Goal: Complete application form

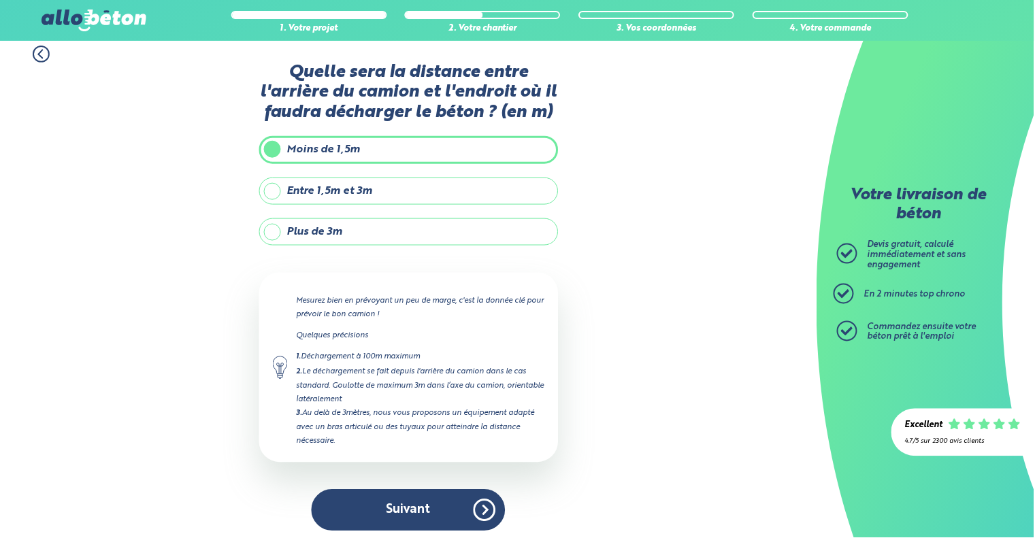
click at [419, 497] on button "Suivant" at bounding box center [409, 511] width 194 height 42
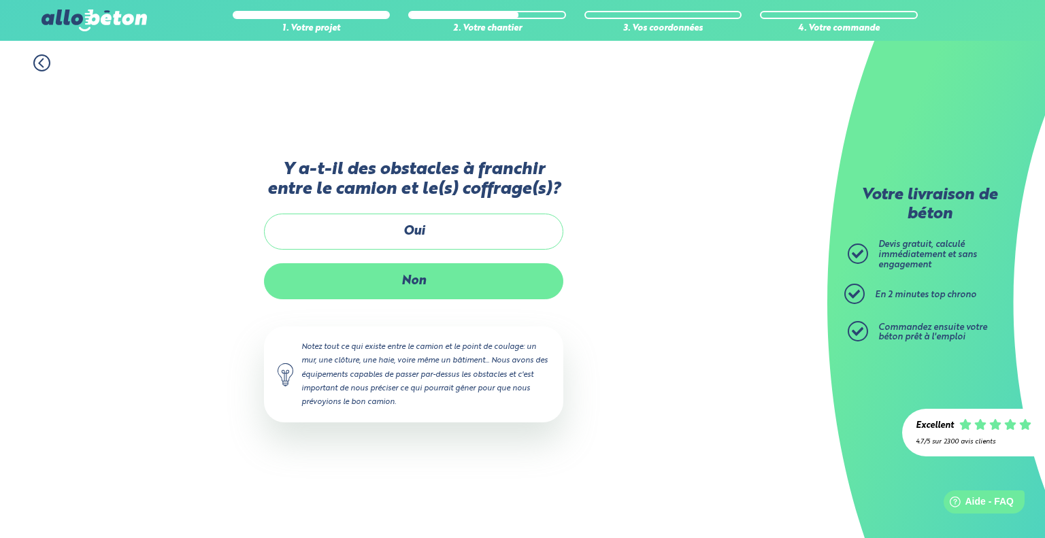
click at [422, 279] on label "Non" at bounding box center [413, 281] width 299 height 36
click at [0, 0] on input "Non" at bounding box center [0, 0] width 0 height 0
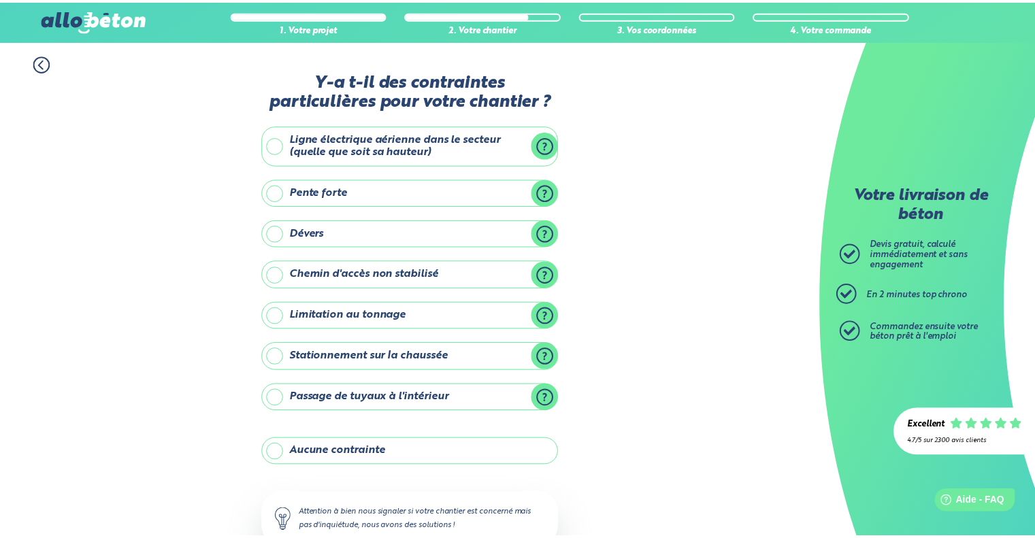
scroll to position [90, 0]
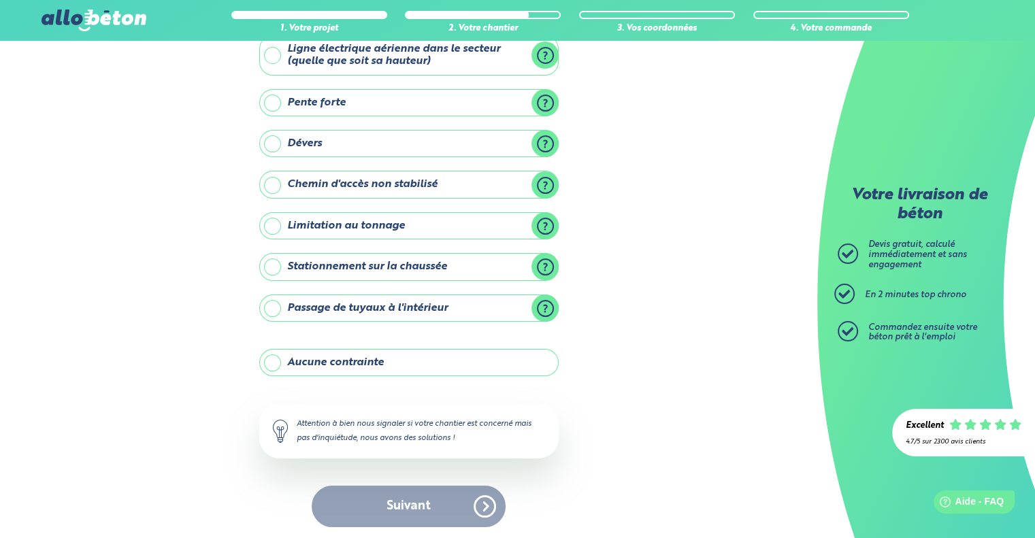
click at [359, 356] on label "Aucune contrainte" at bounding box center [408, 362] width 299 height 27
click at [0, 0] on input "Aucune contrainte" at bounding box center [0, 0] width 0 height 0
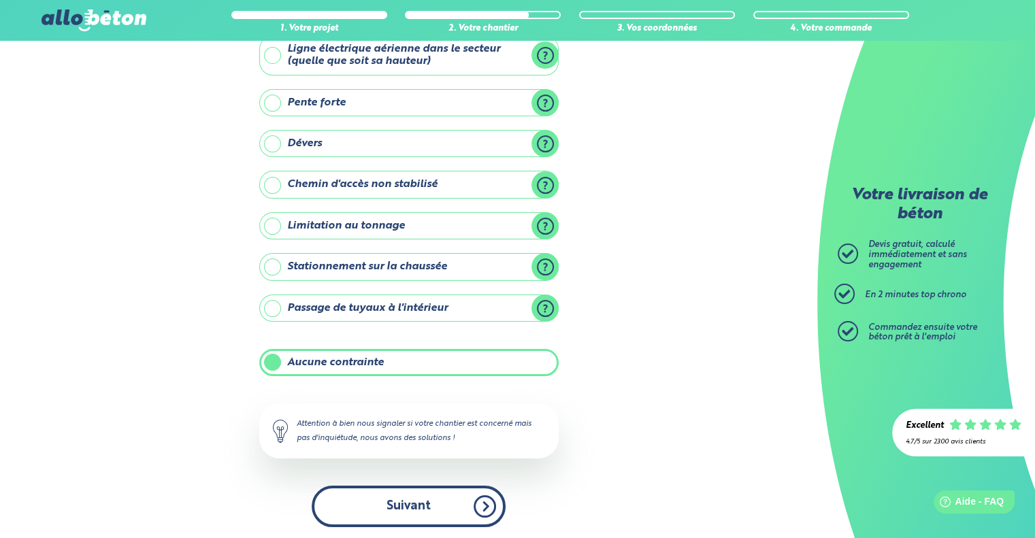
click at [396, 506] on button "Suivant" at bounding box center [409, 507] width 194 height 42
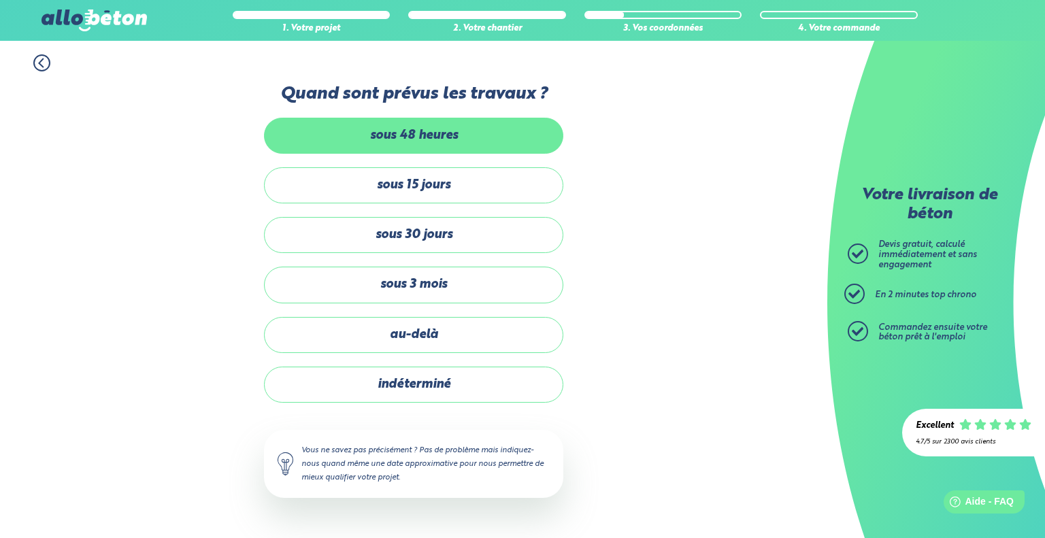
click at [436, 141] on label "sous 48 heures" at bounding box center [413, 136] width 299 height 36
click at [0, 0] on input "sous 48 heures" at bounding box center [0, 0] width 0 height 0
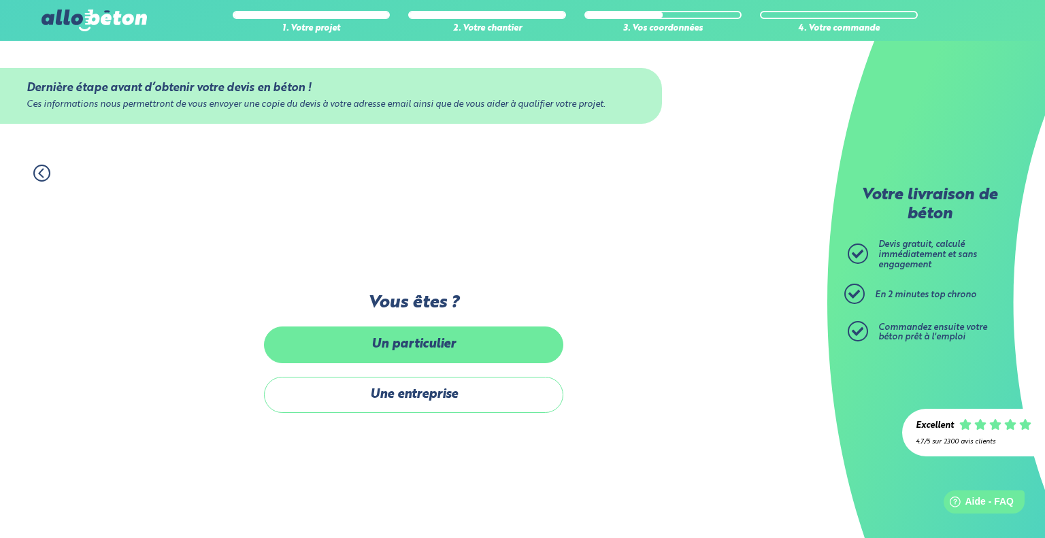
click at [440, 351] on label "Un particulier" at bounding box center [413, 345] width 299 height 36
click at [0, 0] on input "Un particulier" at bounding box center [0, 0] width 0 height 0
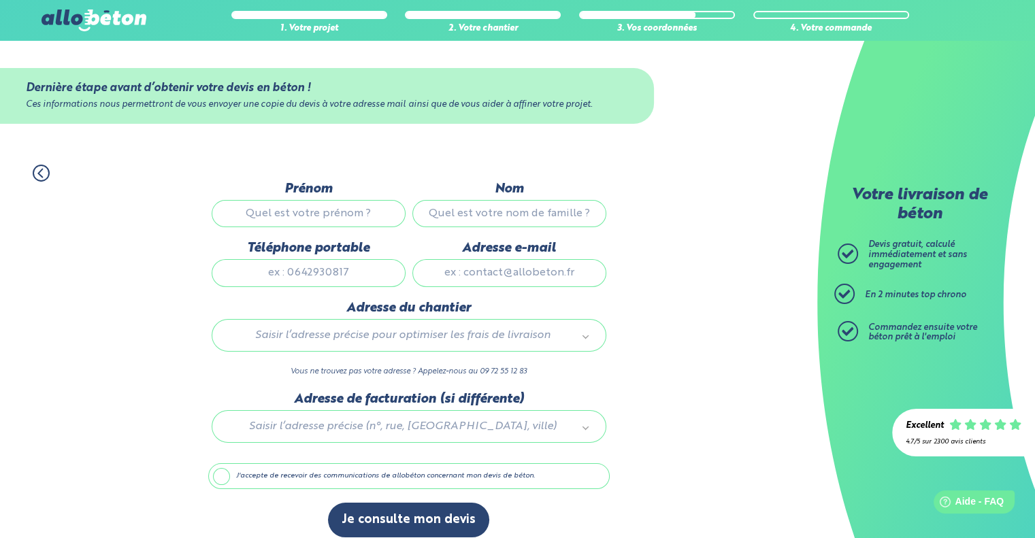
click at [335, 217] on input "Prénom" at bounding box center [309, 213] width 194 height 27
type input "Adrien"
click at [508, 209] on input "Nom" at bounding box center [509, 213] width 194 height 27
type input "FROGER"
click at [359, 274] on input "Téléphone portable" at bounding box center [309, 272] width 194 height 27
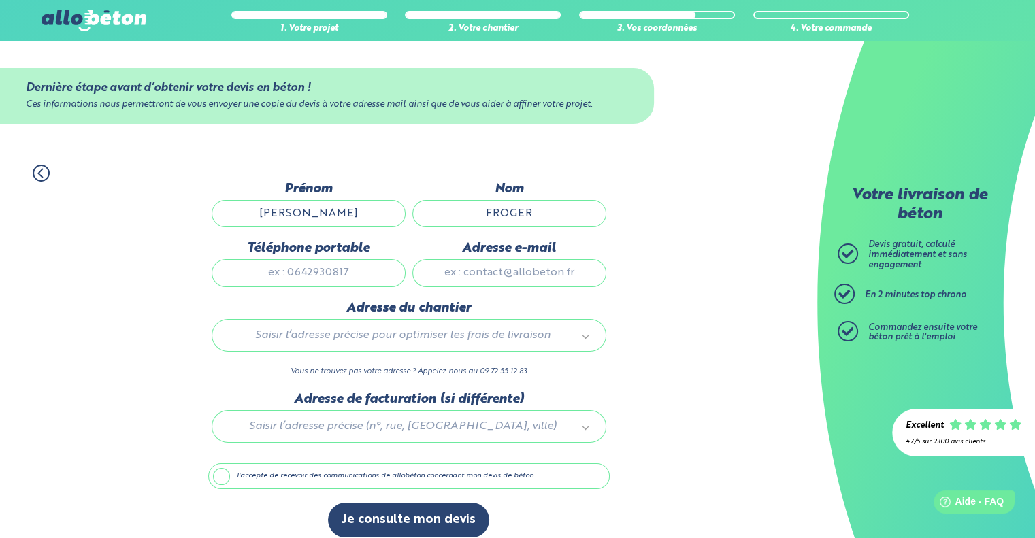
type input "0632260883"
click at [506, 268] on input "Adresse e-mail" at bounding box center [509, 272] width 194 height 27
type input "adrien.froger@laposte.nett"
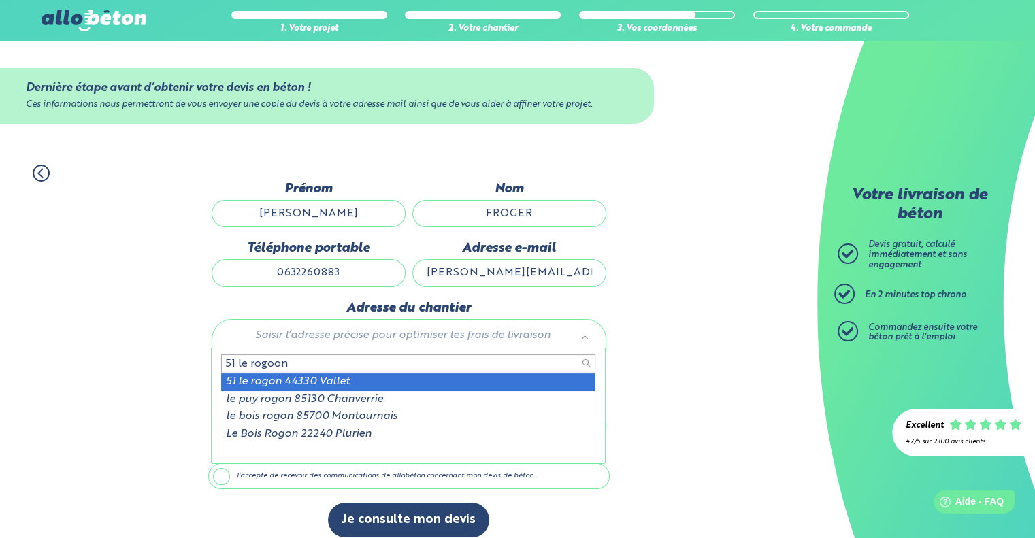
type input "51 le rogoon"
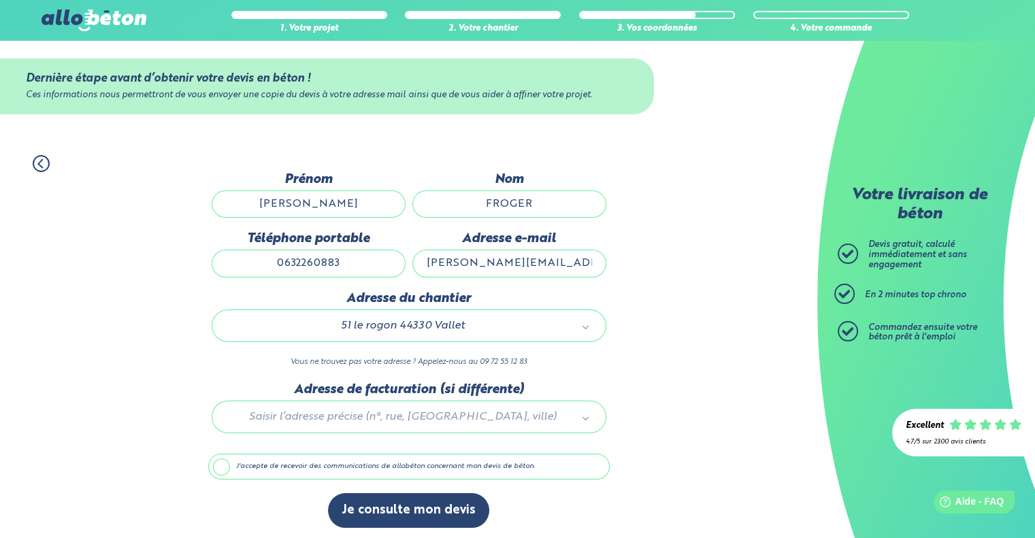
scroll to position [11, 0]
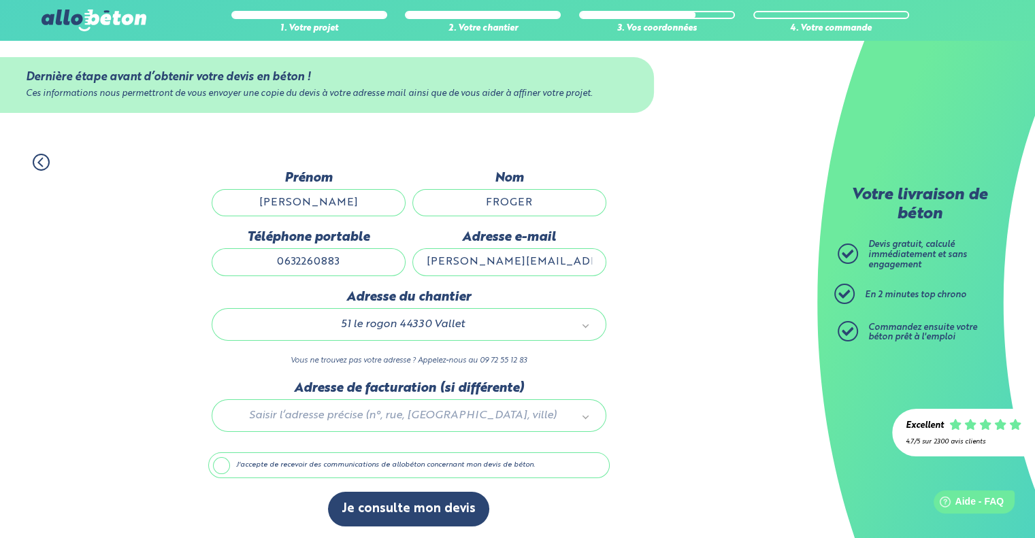
click at [365, 406] on div at bounding box center [408, 413] width 401 height 65
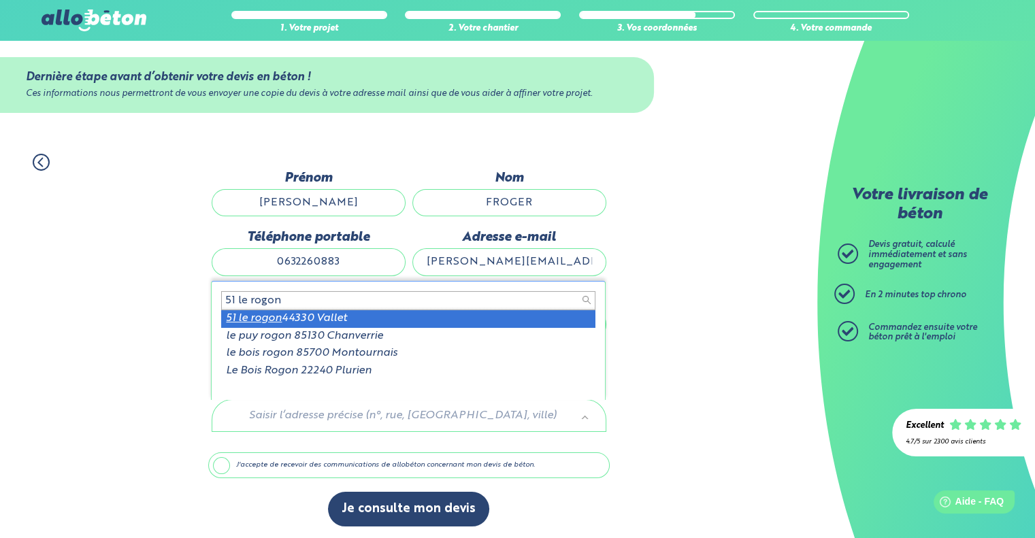
type input "51 le rogon"
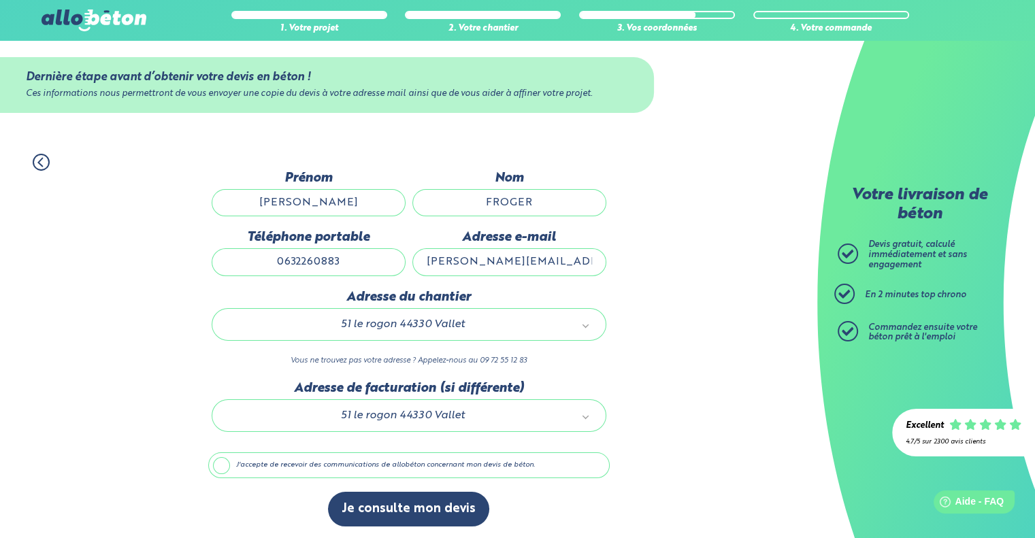
click at [219, 463] on label "J'accepte de recevoir des communications de allobéton concernant mon devis de b…" at bounding box center [408, 466] width 401 height 26
click at [0, 0] on input "J'accepte de recevoir des communications de allobéton concernant mon devis de b…" at bounding box center [0, 0] width 0 height 0
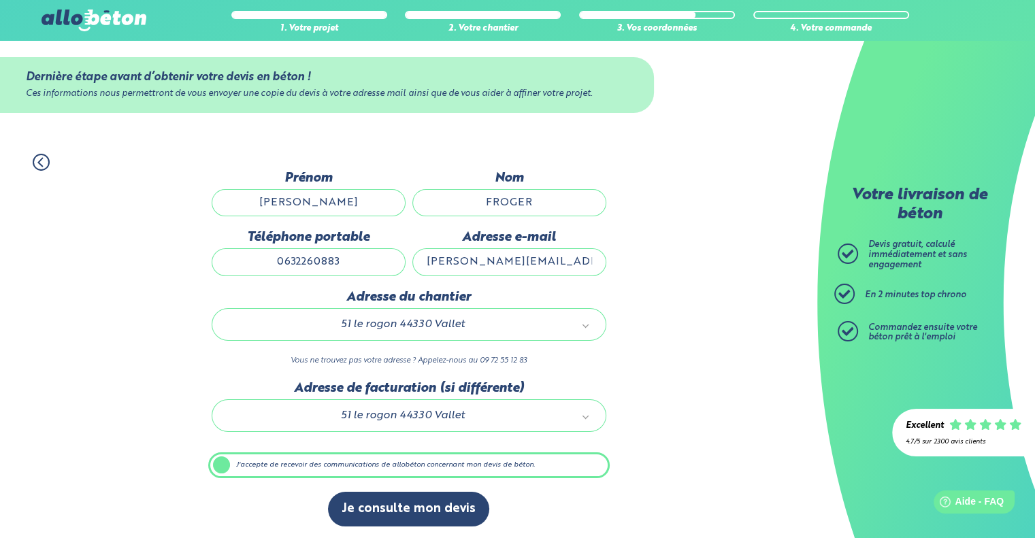
click at [223, 462] on label "J'accepte de recevoir des communications de allobéton concernant mon devis de b…" at bounding box center [408, 466] width 401 height 26
click at [0, 0] on input "J'accepte de recevoir des communications de allobéton concernant mon devis de b…" at bounding box center [0, 0] width 0 height 0
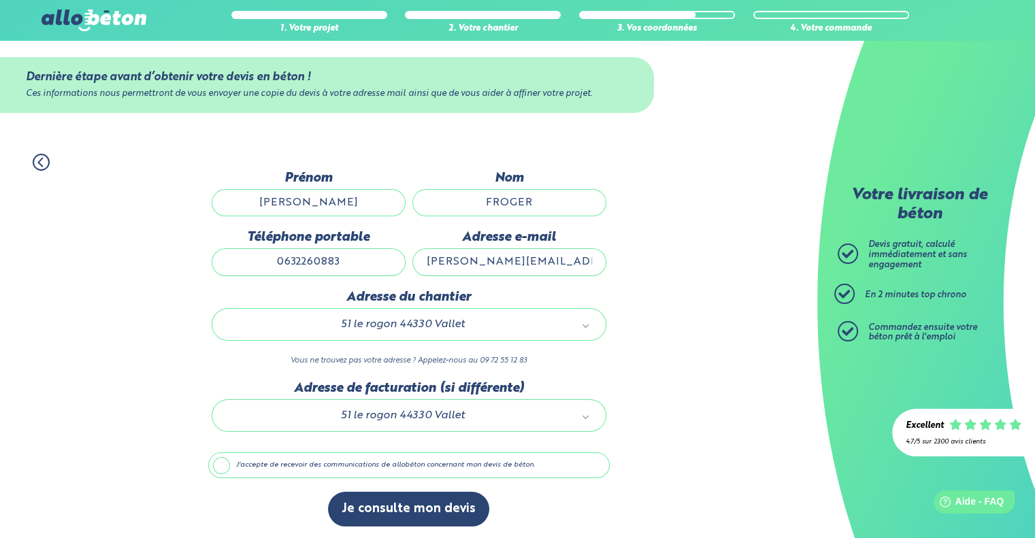
click at [479, 467] on label "J'accepte de recevoir des communications de allobéton concernant mon devis de b…" at bounding box center [408, 466] width 401 height 26
click at [0, 0] on input "J'accepte de recevoir des communications de allobéton concernant mon devis de b…" at bounding box center [0, 0] width 0 height 0
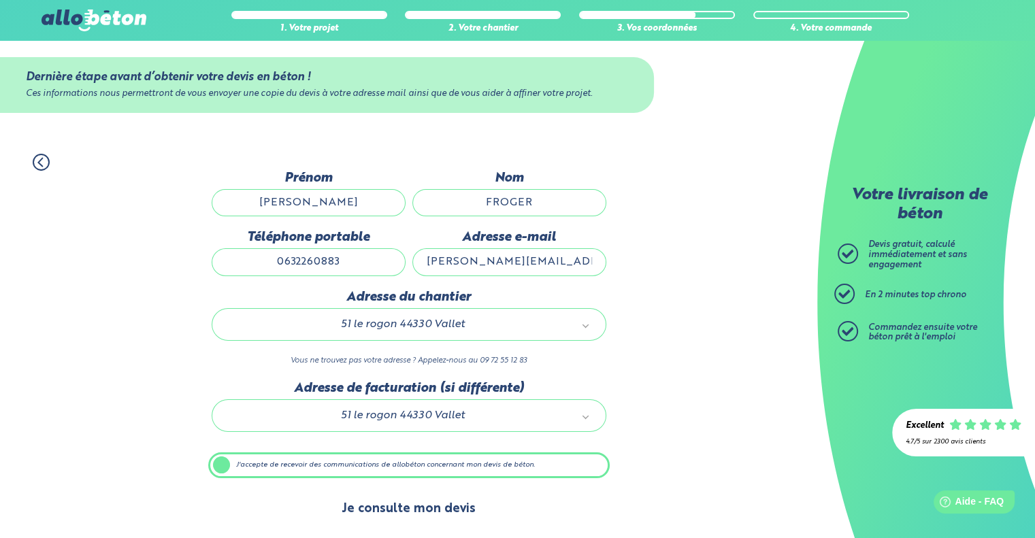
click at [367, 492] on button "Je consulte mon devis" at bounding box center [408, 509] width 161 height 35
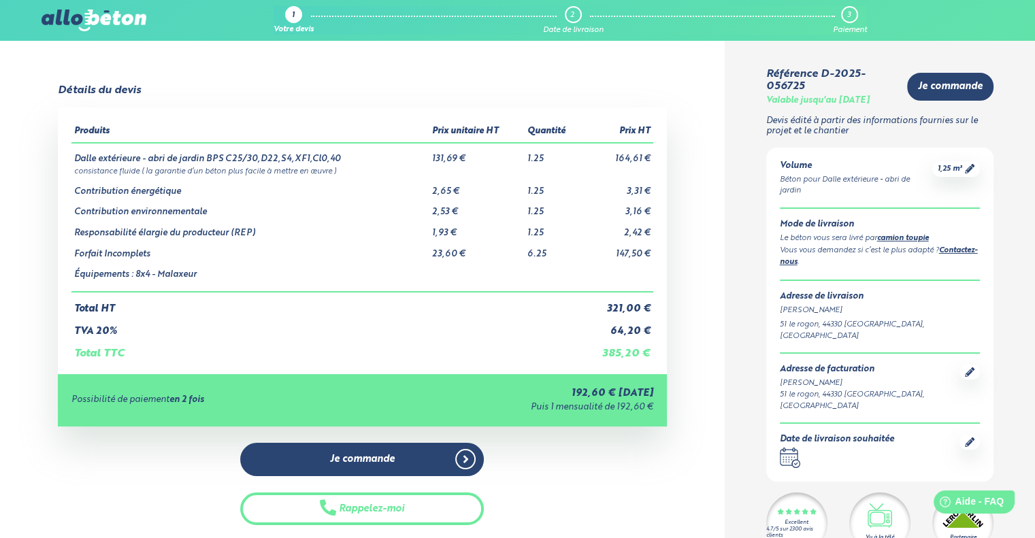
click at [142, 255] on td "Forfait Incomplets" at bounding box center [250, 249] width 358 height 21
click at [640, 259] on td "147,50 €" at bounding box center [617, 249] width 71 height 21
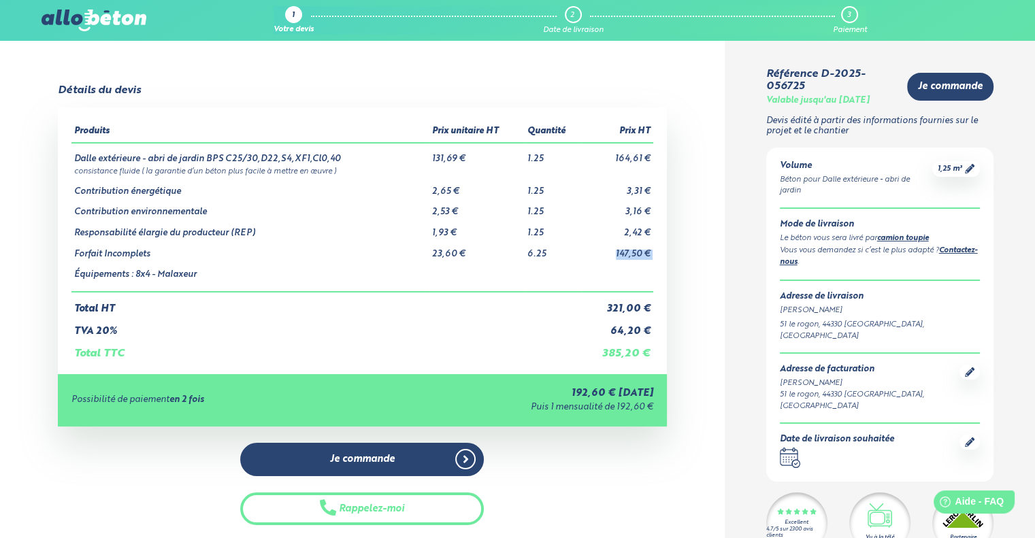
click at [640, 259] on td "147,50 €" at bounding box center [617, 249] width 71 height 21
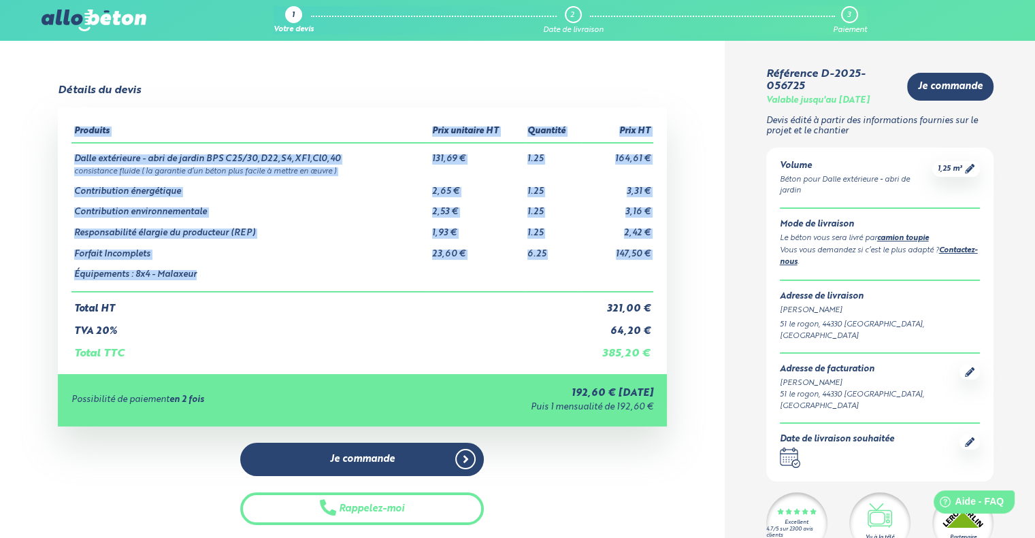
drag, startPoint x: 107, startPoint y: 255, endPoint x: 454, endPoint y: 263, distance: 347.1
click at [454, 263] on div "Produits Prix unitaire HT Quantité Prix HT Dalle extérieure - abri de jardin BP…" at bounding box center [362, 241] width 608 height 266
click at [452, 253] on td "23,60 €" at bounding box center [476, 249] width 95 height 21
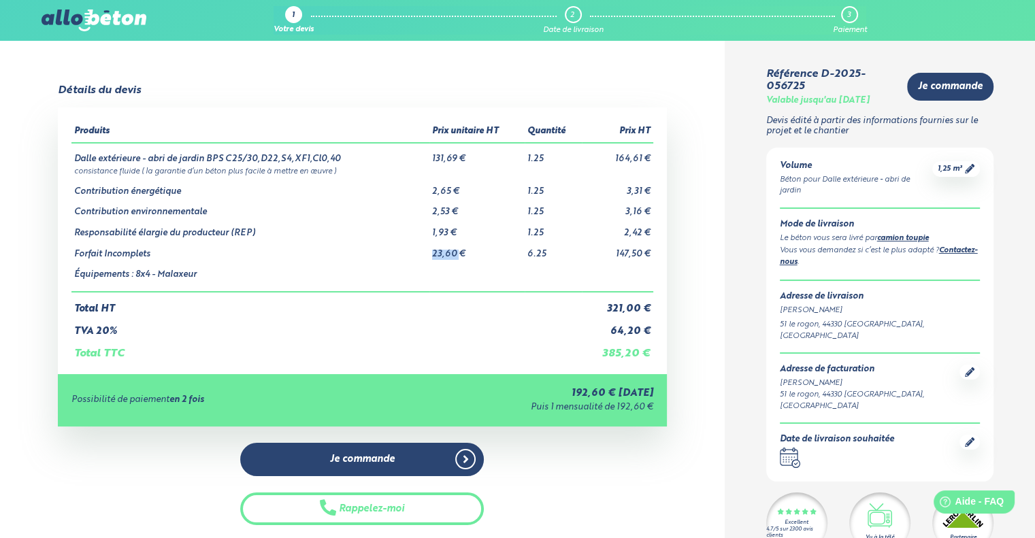
click at [452, 253] on td "23,60 €" at bounding box center [476, 249] width 95 height 21
click at [316, 327] on td "TVA 20%" at bounding box center [326, 326] width 510 height 22
click at [128, 258] on td "Forfait Incomplets" at bounding box center [250, 249] width 358 height 21
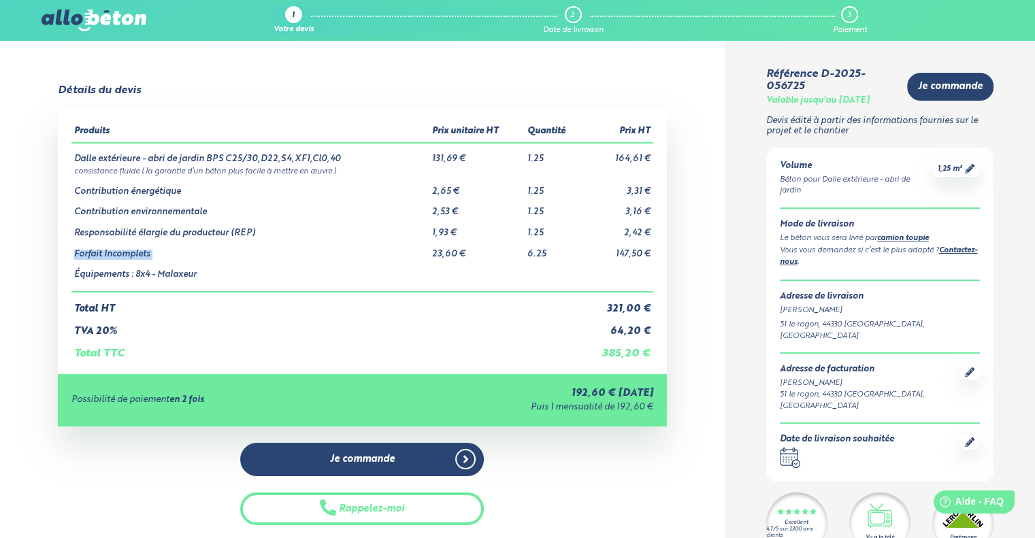
click at [128, 258] on td "Forfait Incomplets" at bounding box center [250, 249] width 358 height 21
click at [640, 257] on td "147,50 €" at bounding box center [617, 249] width 71 height 21
click at [159, 212] on td "Contribution environnementale" at bounding box center [250, 207] width 358 height 21
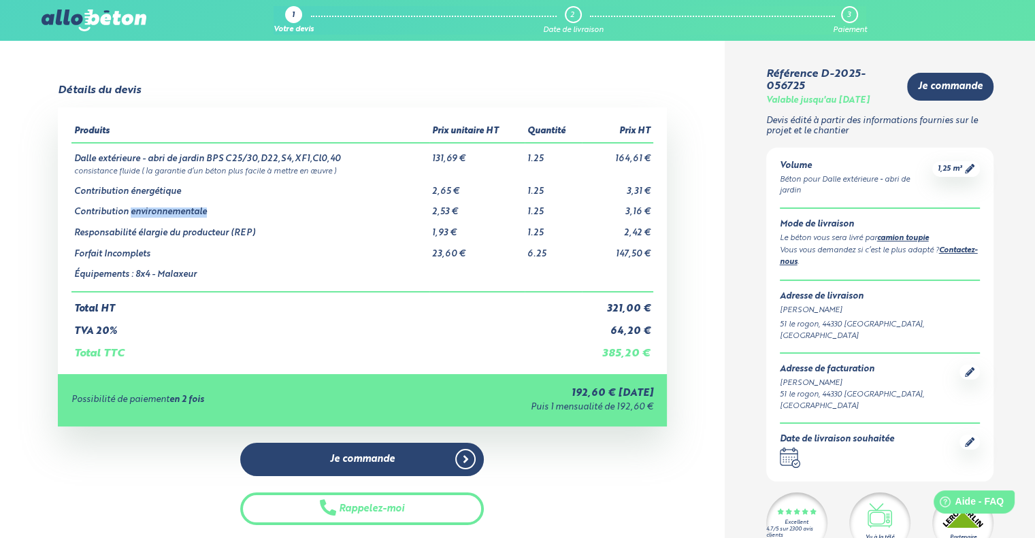
click at [159, 212] on td "Contribution environnementale" at bounding box center [250, 207] width 358 height 21
click at [117, 188] on td "Contribution énergétique" at bounding box center [250, 186] width 358 height 21
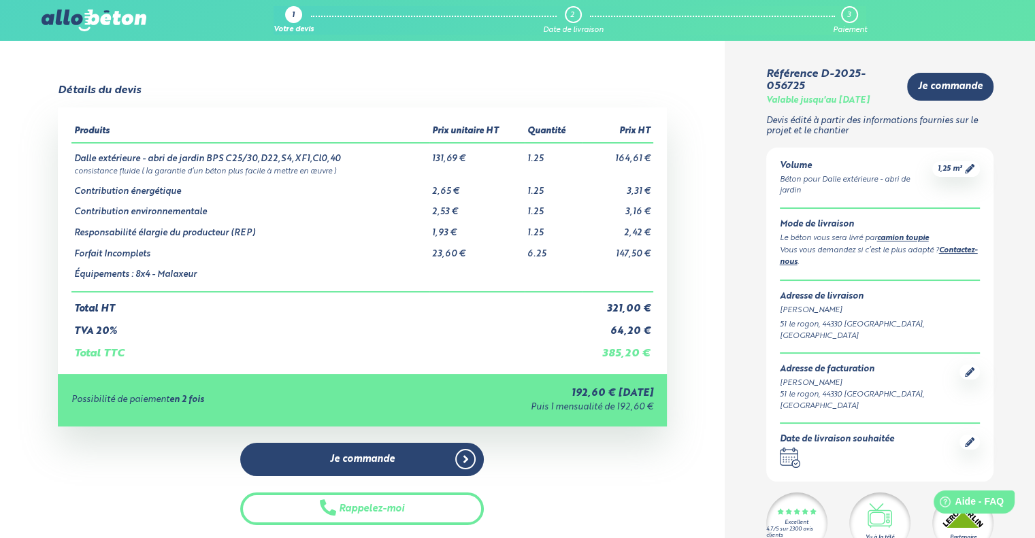
click at [634, 251] on td "147,50 €" at bounding box center [617, 249] width 71 height 21
click at [634, 252] on td "147,50 €" at bounding box center [617, 249] width 71 height 21
click at [460, 157] on td "131,69 €" at bounding box center [476, 154] width 95 height 22
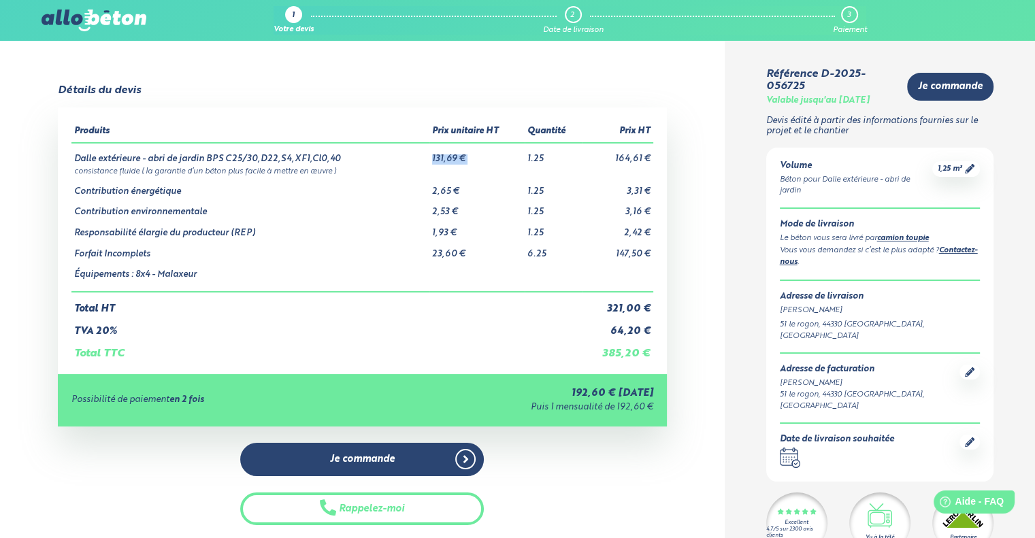
click at [460, 157] on td "131,69 €" at bounding box center [476, 154] width 95 height 22
click at [451, 246] on td "23,60 €" at bounding box center [476, 249] width 95 height 21
click at [451, 244] on td "23,60 €" at bounding box center [476, 249] width 95 height 21
click at [450, 243] on td "23,60 €" at bounding box center [476, 249] width 95 height 21
click at [457, 247] on td "23,60 €" at bounding box center [476, 249] width 95 height 21
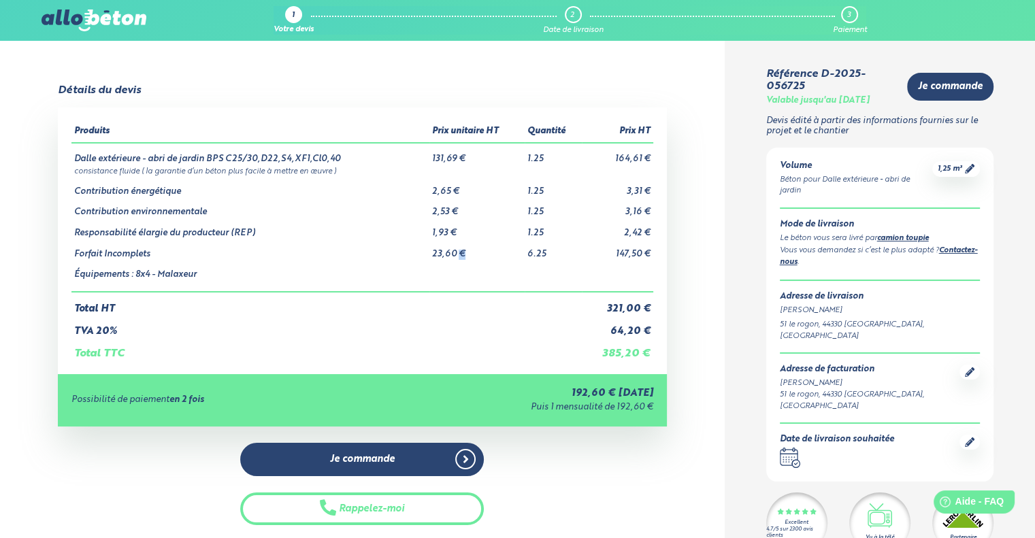
click at [457, 247] on td "23,60 €" at bounding box center [476, 249] width 95 height 21
click at [99, 255] on td "Forfait Incomplets" at bounding box center [250, 249] width 358 height 21
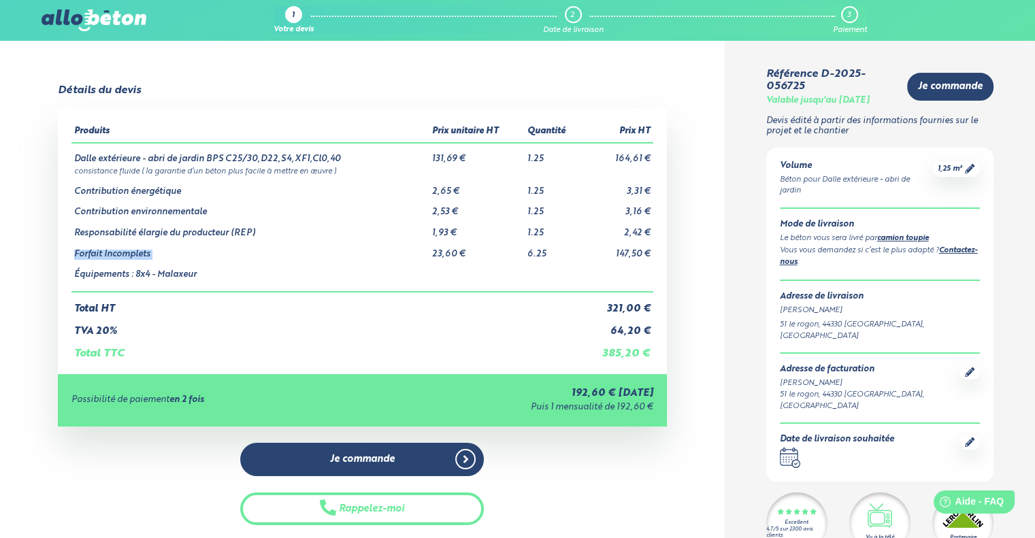
copy tr "Forfait Incomplets"
